Goal: Task Accomplishment & Management: Use online tool/utility

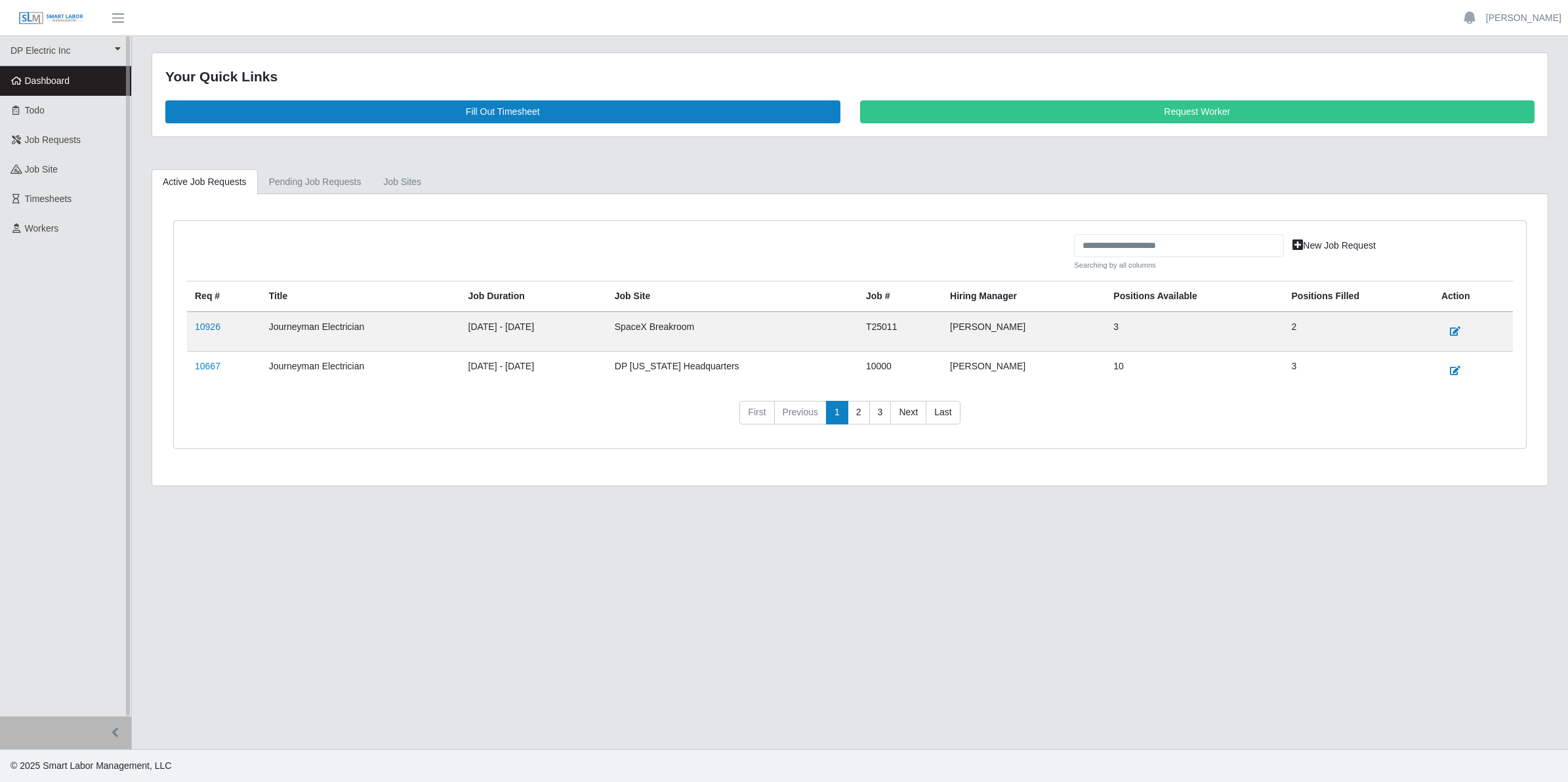
click at [43, 79] on span "Dashboard" at bounding box center [47, 80] width 45 height 10
click at [214, 329] on link "10926" at bounding box center [207, 326] width 26 height 10
click at [204, 372] on link "10667" at bounding box center [207, 365] width 26 height 10
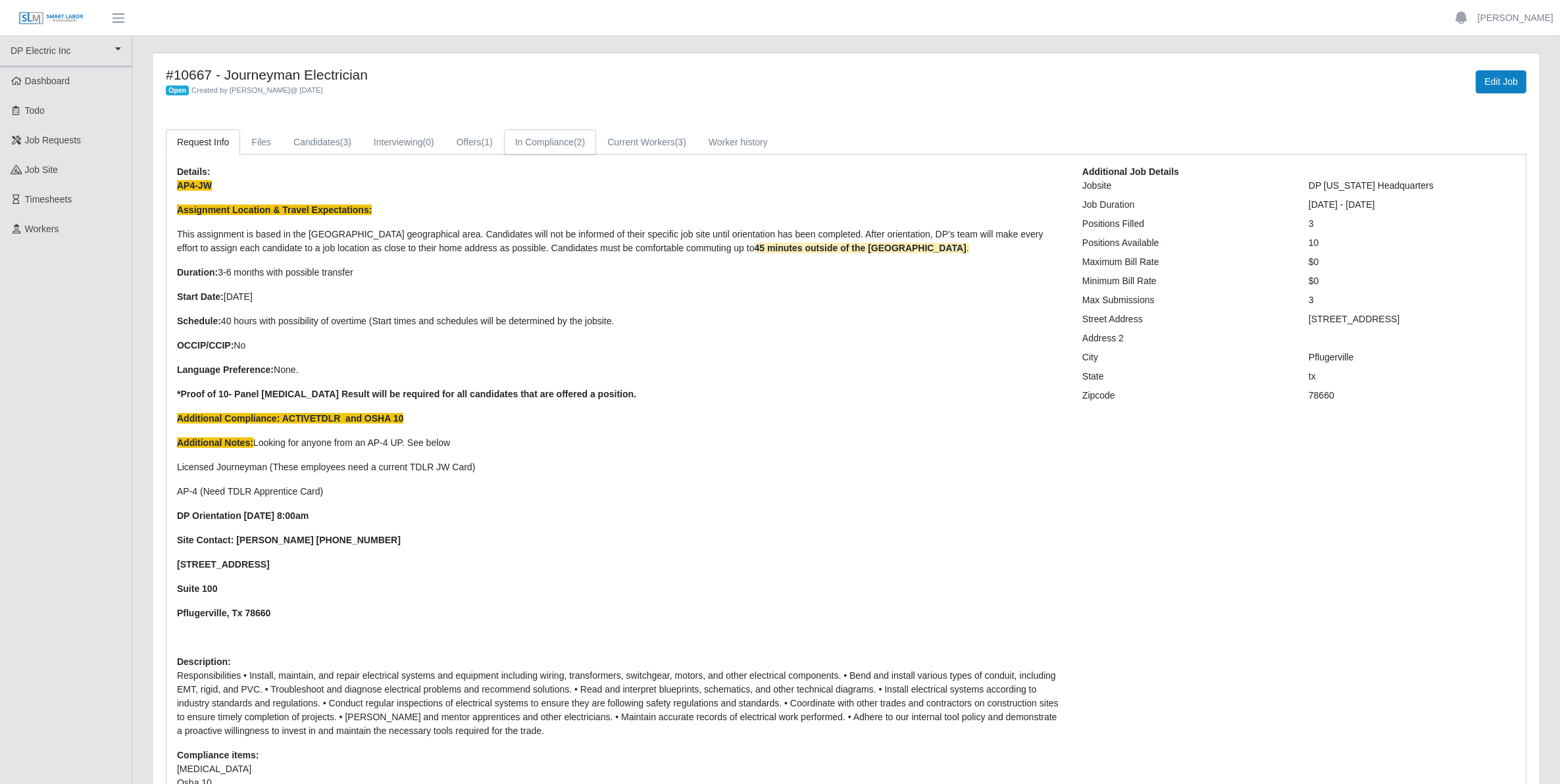
click at [544, 142] on link "In Compliance (2)" at bounding box center [550, 143] width 93 height 26
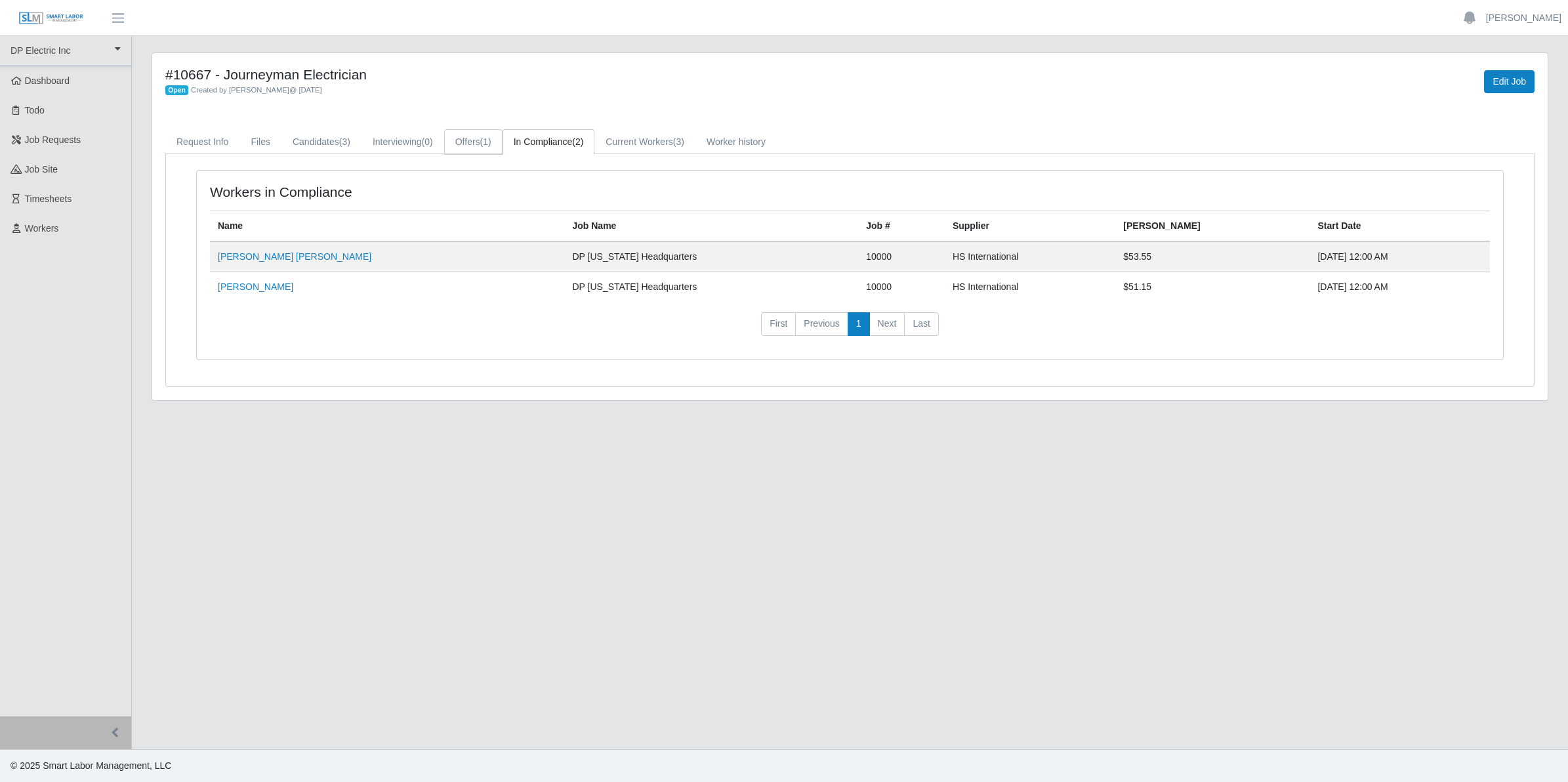
click at [473, 142] on link "Offers (1)" at bounding box center [474, 142] width 59 height 26
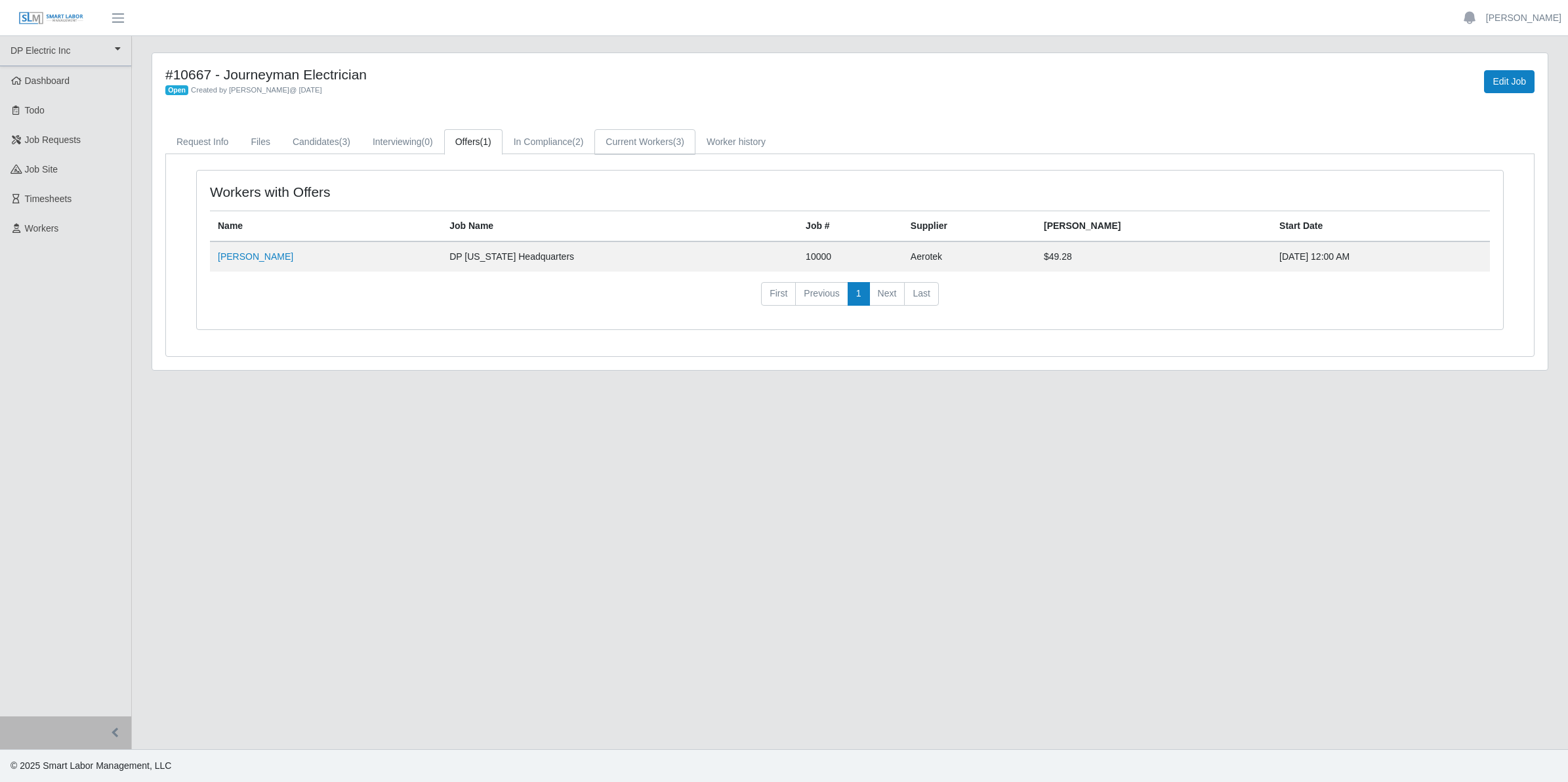
click at [647, 142] on link "Current Workers (3)" at bounding box center [645, 142] width 101 height 26
